Goal: Find specific page/section: Find specific page/section

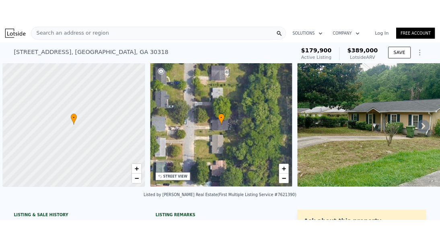
scroll to position [0, 3]
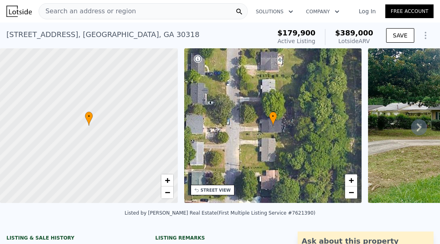
click at [118, 7] on span "Search an address or region" at bounding box center [87, 11] width 97 height 10
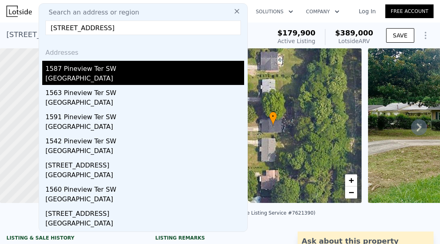
type input "[STREET_ADDRESS]"
click at [85, 69] on div "1587 Pineview Ter SW" at bounding box center [144, 67] width 199 height 13
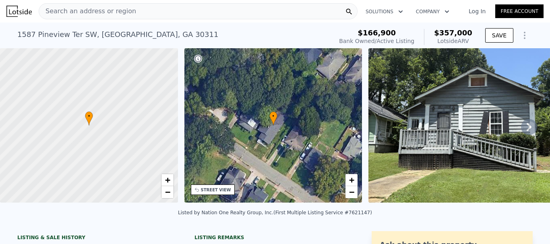
click at [134, 12] on div "Search an address or region" at bounding box center [198, 11] width 319 height 16
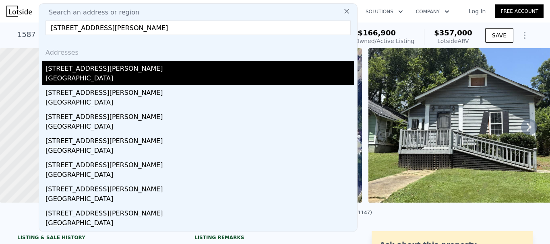
type input "[STREET_ADDRESS][PERSON_NAME]"
click at [135, 65] on div "[STREET_ADDRESS][PERSON_NAME]" at bounding box center [199, 67] width 308 height 13
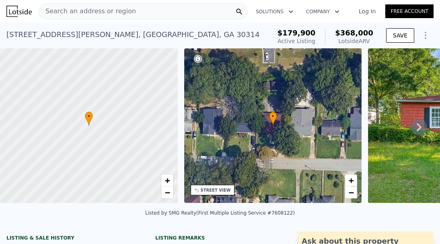
click at [132, 14] on div "Search an address or region" at bounding box center [143, 11] width 209 height 16
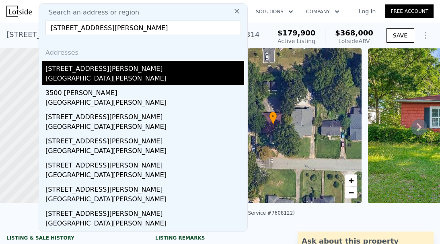
type input "[STREET_ADDRESS][PERSON_NAME]"
click at [120, 66] on div "[STREET_ADDRESS][PERSON_NAME]" at bounding box center [144, 67] width 199 height 13
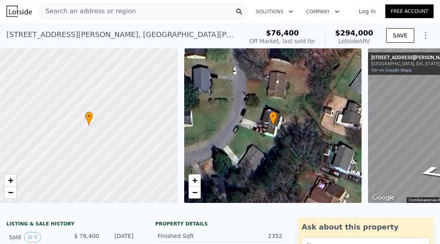
click at [146, 16] on div "Search an address or region" at bounding box center [143, 11] width 209 height 16
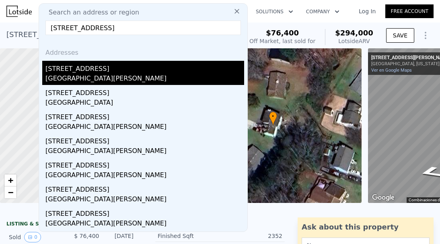
type input "[STREET_ADDRESS]"
click at [127, 74] on div "[GEOGRAPHIC_DATA][PERSON_NAME]" at bounding box center [144, 79] width 199 height 11
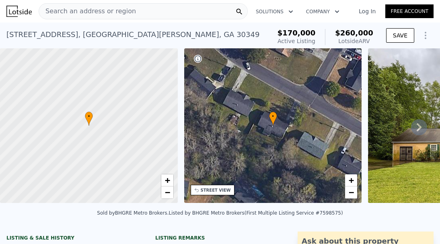
click at [114, 10] on span "Search an address or region" at bounding box center [87, 11] width 97 height 10
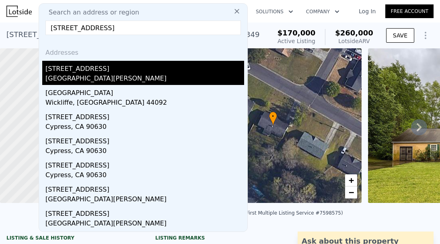
type input "[STREET_ADDRESS]"
click at [115, 73] on div "[STREET_ADDRESS]" at bounding box center [144, 67] width 199 height 13
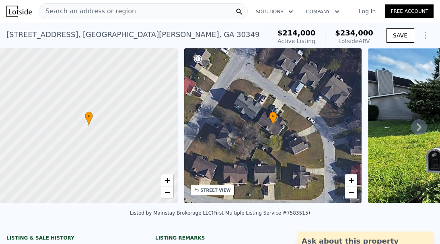
click at [66, 12] on span "Search an address or region" at bounding box center [87, 11] width 97 height 10
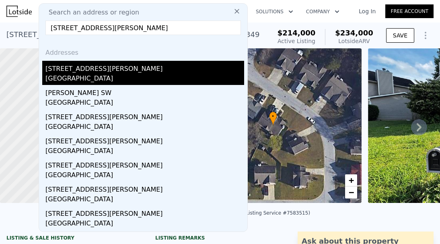
type input "[STREET_ADDRESS][PERSON_NAME]"
click at [107, 75] on div "[GEOGRAPHIC_DATA]" at bounding box center [144, 79] width 199 height 11
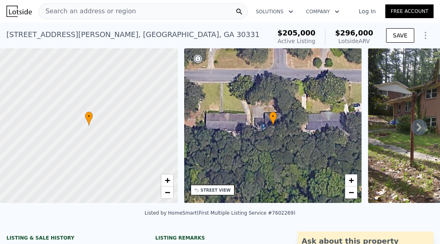
click at [128, 8] on div "Search an address or region" at bounding box center [143, 11] width 209 height 16
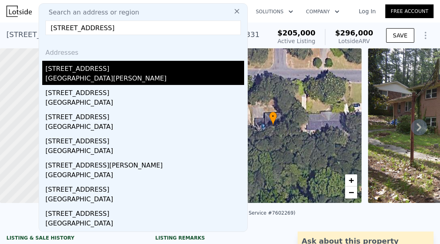
type input "[STREET_ADDRESS]"
click at [140, 68] on div "[STREET_ADDRESS]" at bounding box center [144, 67] width 199 height 13
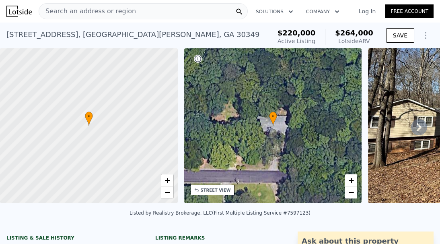
click at [70, 14] on span "Search an address or region" at bounding box center [87, 11] width 97 height 10
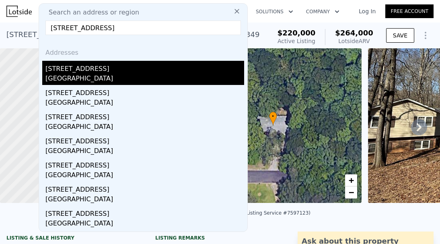
type input "[STREET_ADDRESS]"
click at [115, 74] on div "[GEOGRAPHIC_DATA]" at bounding box center [144, 79] width 199 height 11
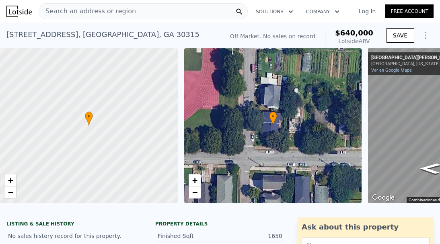
click at [70, 11] on span "Search an address or region" at bounding box center [87, 11] width 97 height 10
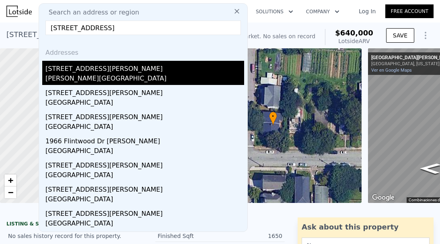
type input "[STREET_ADDRESS]"
click at [125, 76] on div "[PERSON_NAME][GEOGRAPHIC_DATA]" at bounding box center [144, 79] width 199 height 11
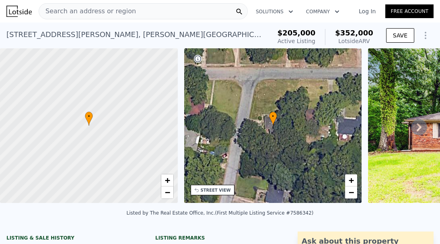
click at [112, 12] on span "Search an address or region" at bounding box center [87, 11] width 97 height 10
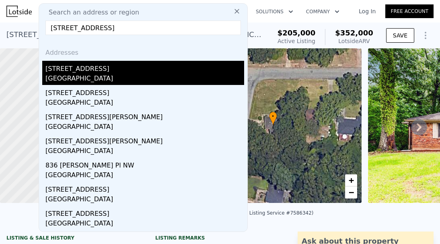
type input "[STREET_ADDRESS]"
click at [93, 70] on div "[STREET_ADDRESS]" at bounding box center [144, 67] width 199 height 13
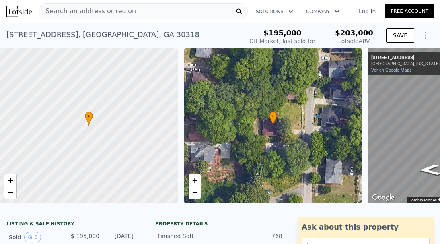
click at [141, 8] on div "Search an address or region" at bounding box center [143, 11] width 209 height 16
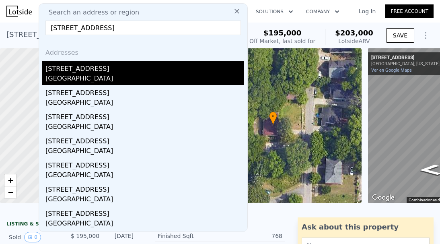
type input "[STREET_ADDRESS]"
click at [132, 71] on div "[STREET_ADDRESS]" at bounding box center [144, 67] width 199 height 13
